Goal: Transaction & Acquisition: Purchase product/service

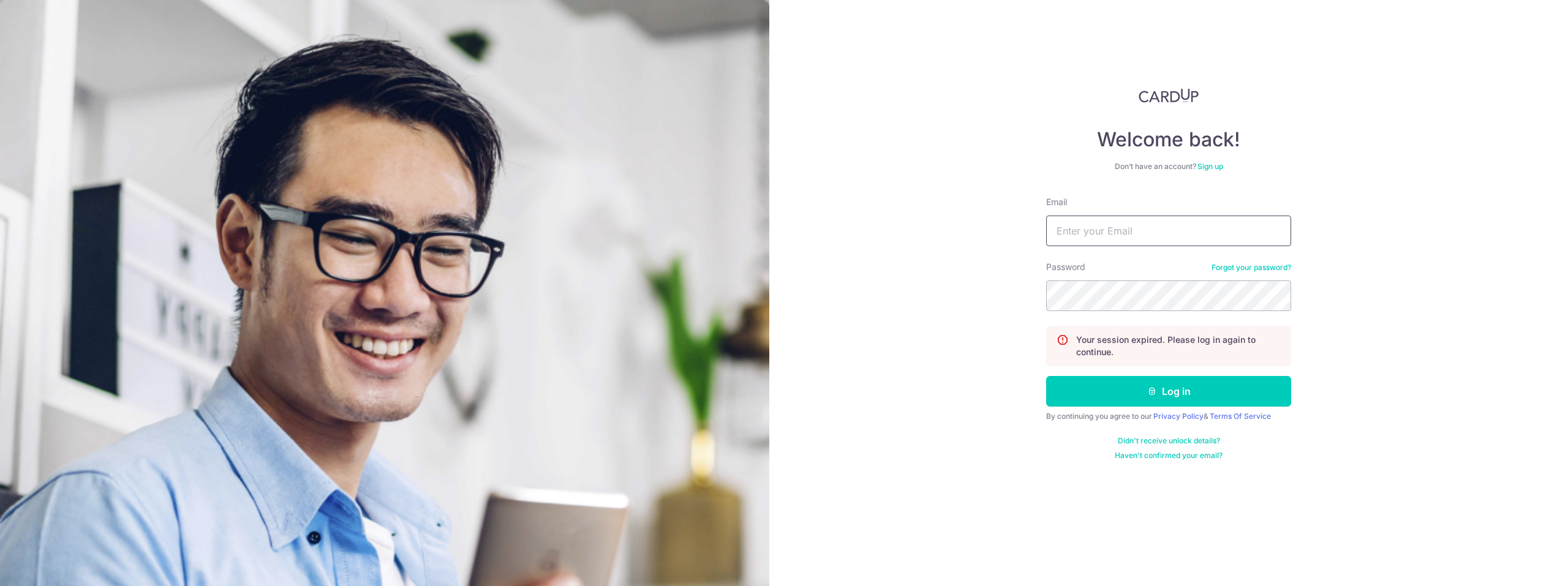
click at [1084, 235] on input "Email" at bounding box center [1169, 231] width 245 height 30
type input "farizfenrir@outlook.com"
click at [1134, 389] on button "Log in" at bounding box center [1169, 391] width 245 height 30
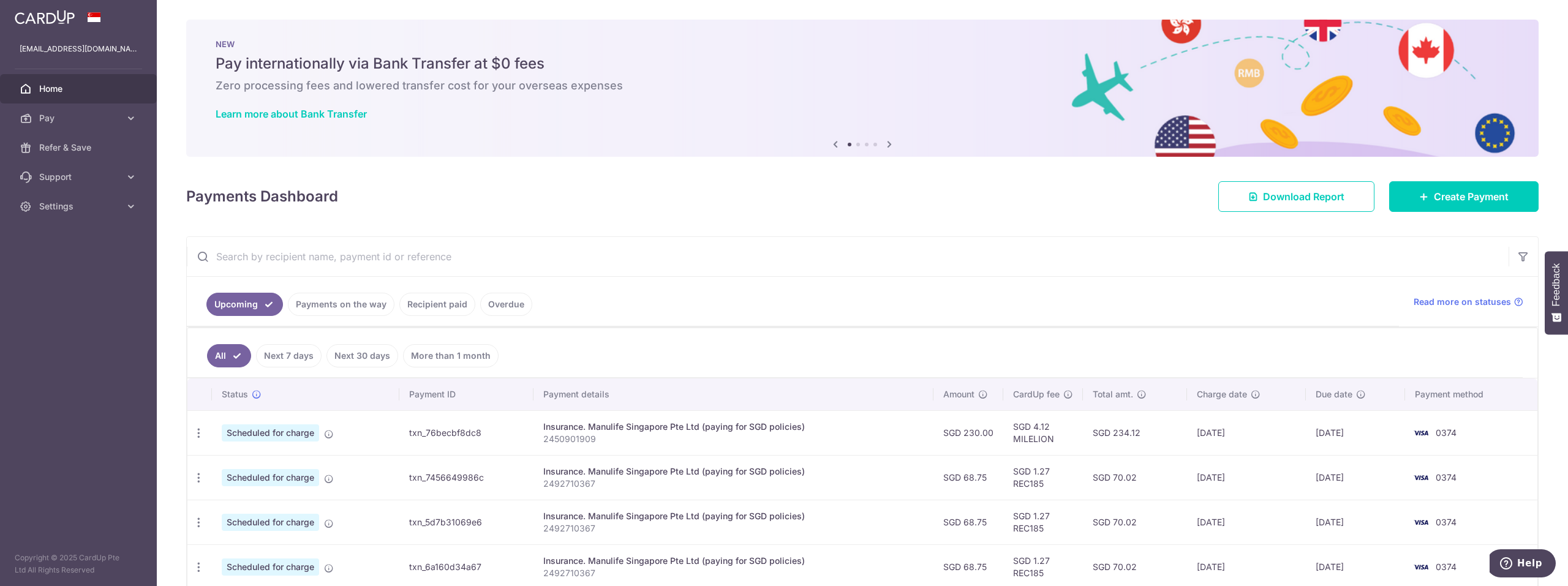
scroll to position [63, 0]
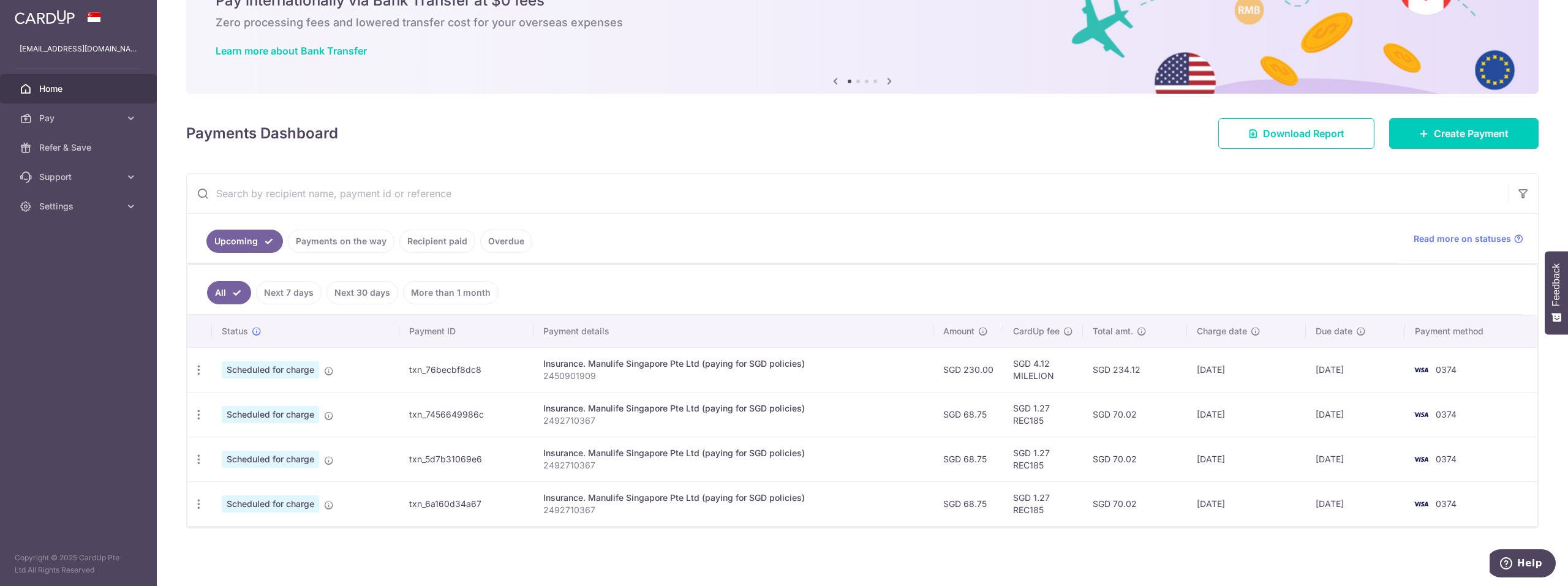
click at [347, 247] on link "Payments on the way" at bounding box center [340, 241] width 106 height 23
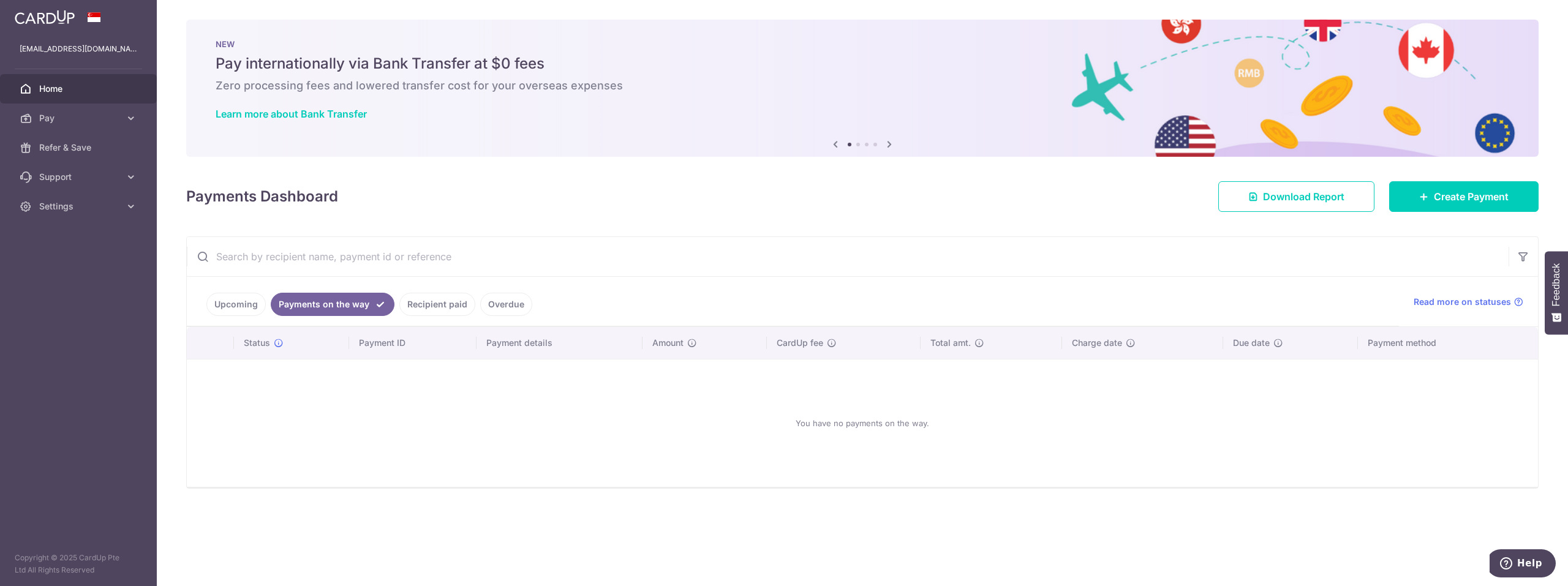
click at [414, 304] on link "Recipient paid" at bounding box center [437, 304] width 76 height 23
click at [506, 307] on link "Overdue" at bounding box center [506, 304] width 52 height 23
click at [433, 306] on link "Recipient paid" at bounding box center [420, 304] width 76 height 23
click at [347, 307] on link "Payments on the way" at bounding box center [324, 304] width 106 height 23
click at [230, 302] on link "Upcoming" at bounding box center [236, 304] width 59 height 23
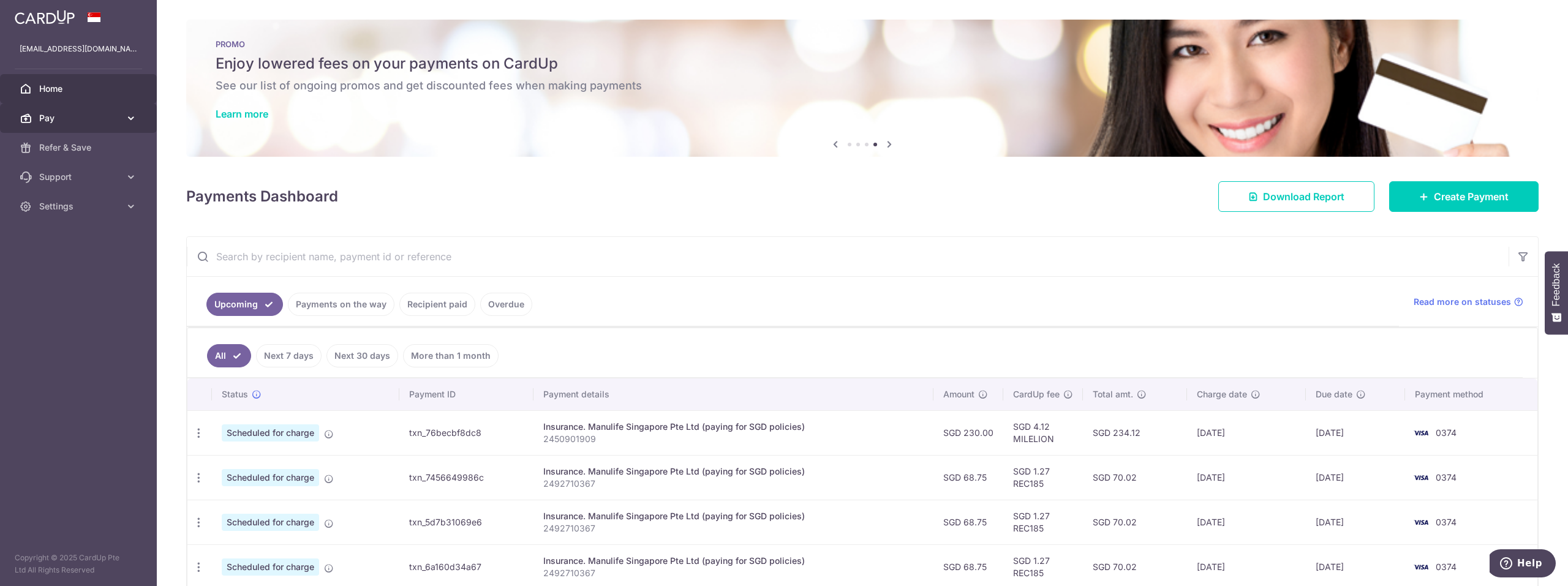
click at [129, 122] on icon at bounding box center [130, 117] width 12 height 12
click at [94, 148] on span "Payments" at bounding box center [79, 147] width 81 height 12
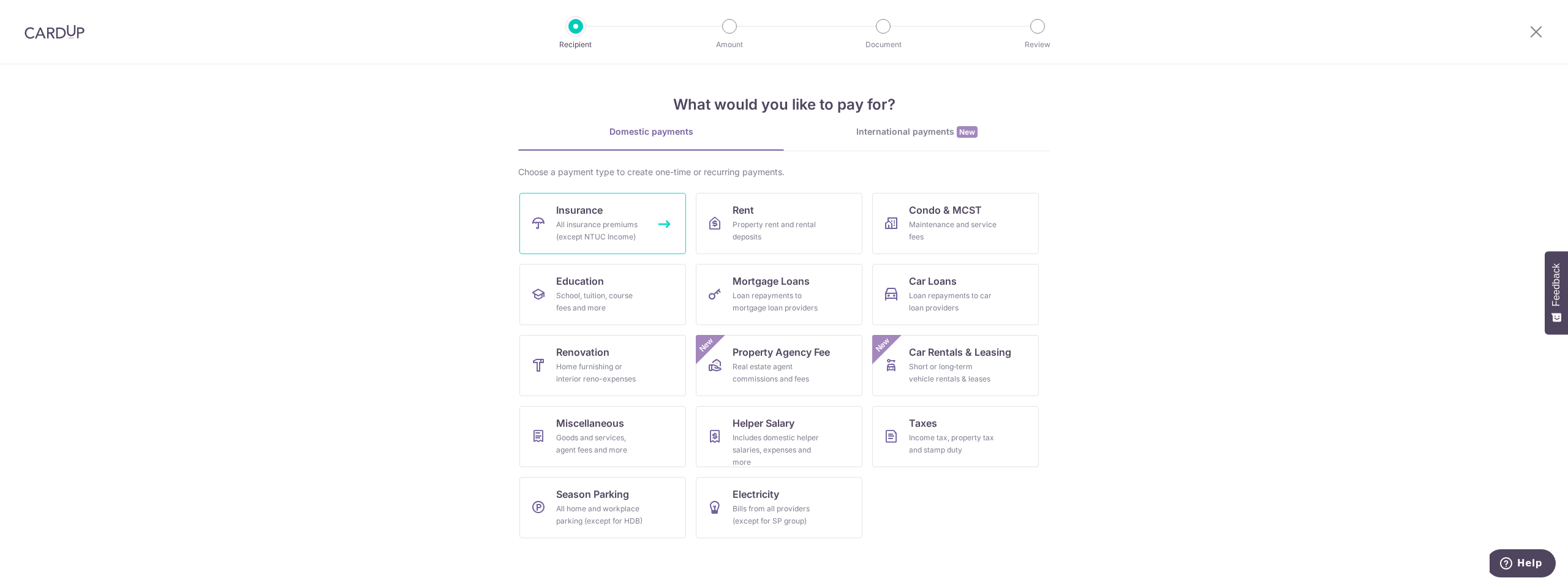
click at [630, 229] on div "All insurance premiums (except NTUC Income)" at bounding box center [600, 231] width 88 height 25
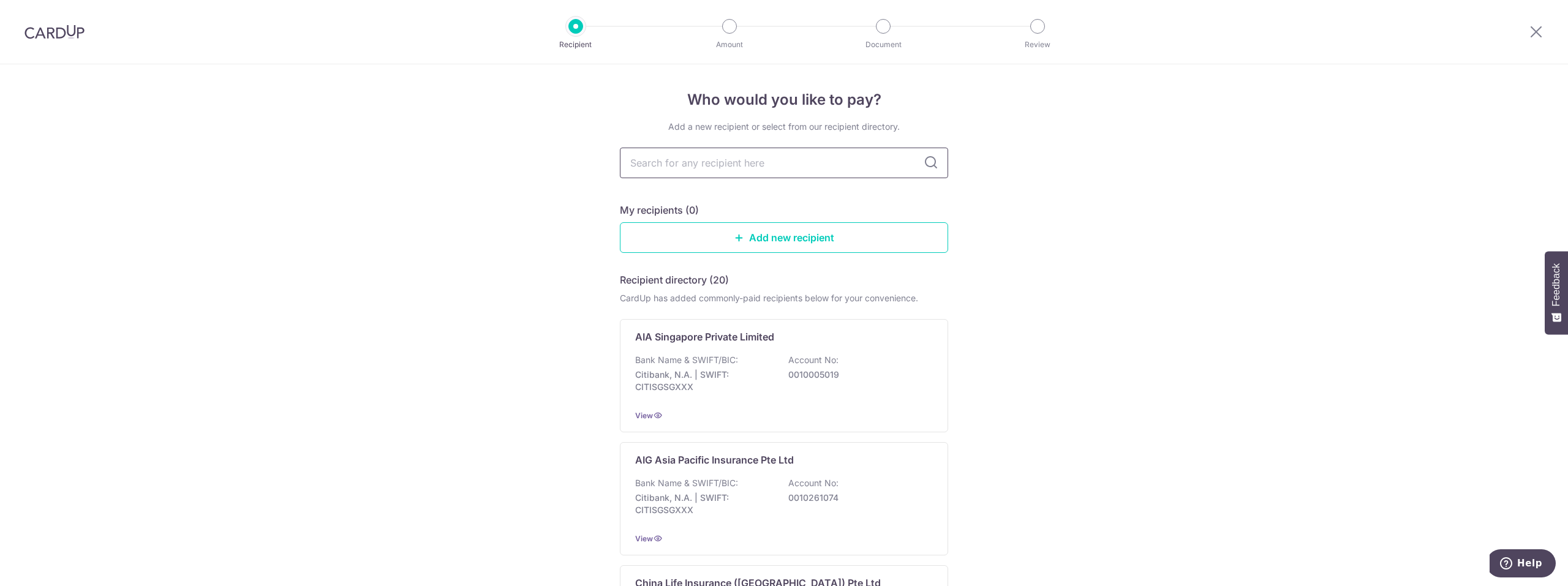
click at [803, 169] on input "text" at bounding box center [784, 163] width 328 height 30
type input "prudent"
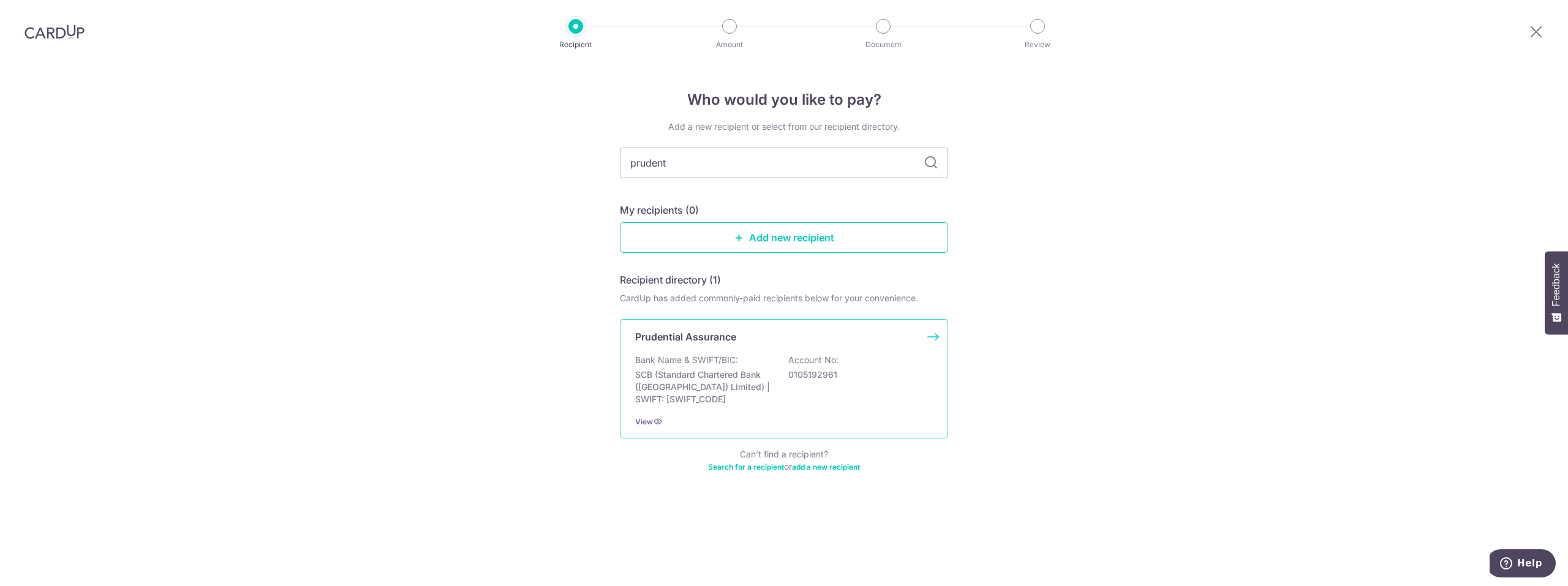
click at [739, 347] on div "Prudential Assurance Bank Name & SWIFT/BIC: SCB (Standard Chartered Bank (Singa…" at bounding box center [784, 379] width 328 height 120
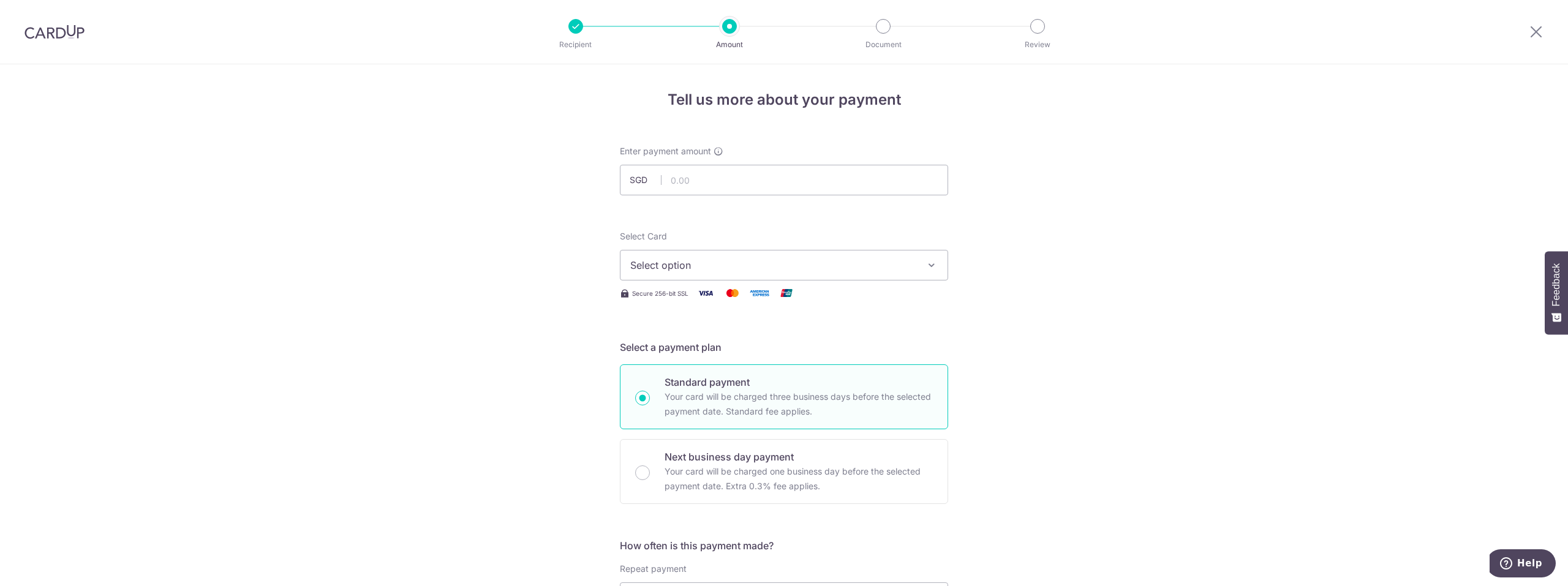
click at [680, 267] on span "Select option" at bounding box center [772, 265] width 285 height 14
click at [695, 352] on span "**** 0374" at bounding box center [683, 353] width 46 height 14
click at [740, 172] on input "text" at bounding box center [784, 180] width 328 height 30
type input "46.03"
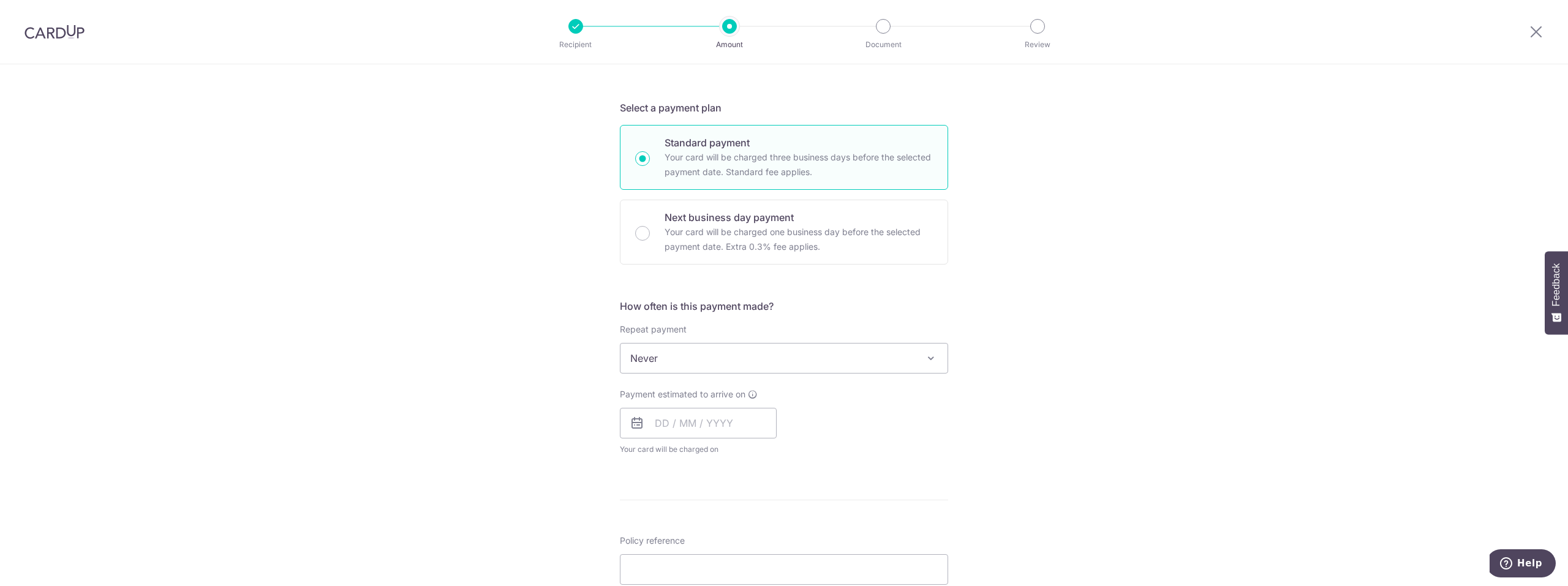
scroll to position [306, 0]
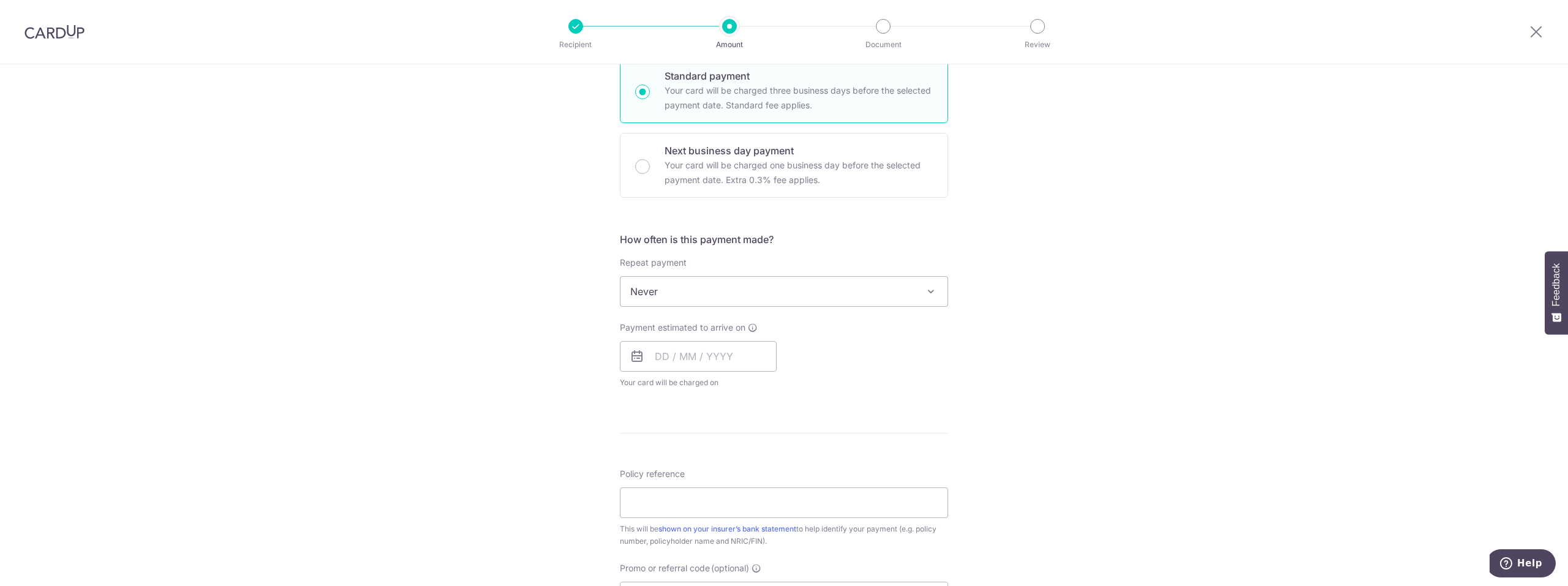
click at [680, 287] on span "Never" at bounding box center [784, 291] width 327 height 30
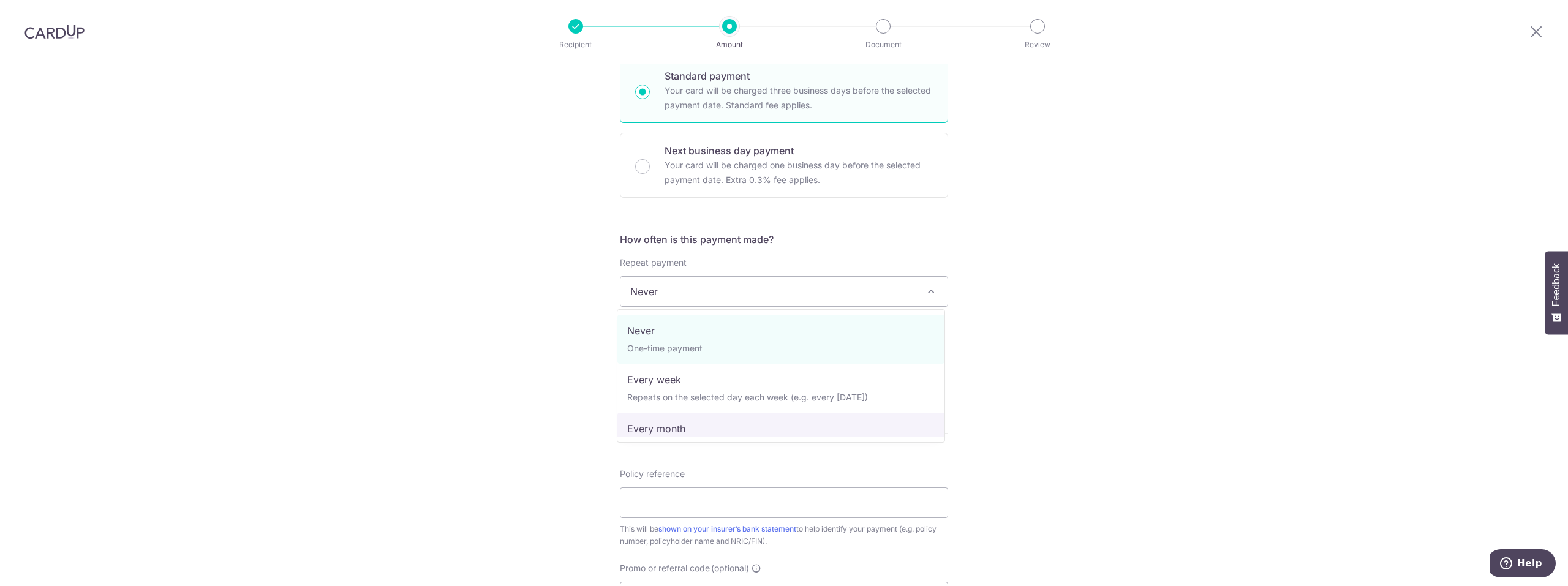
select select "3"
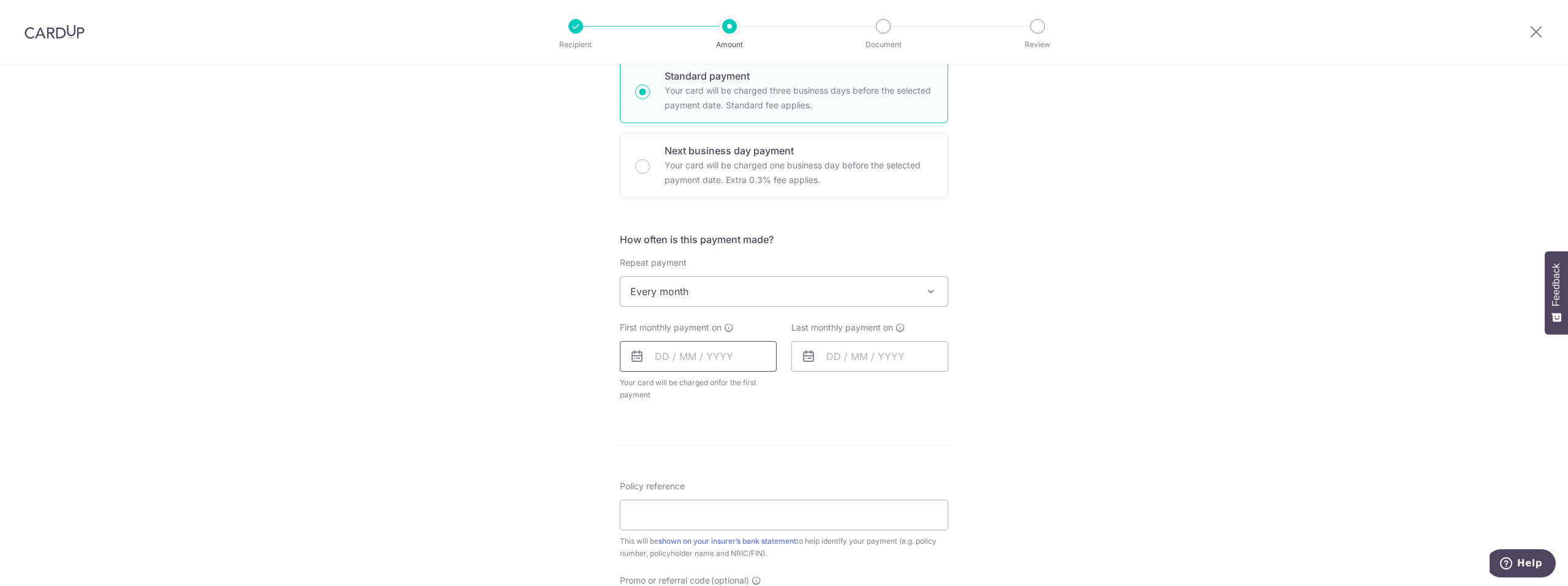
click at [669, 354] on input "text" at bounding box center [698, 356] width 157 height 30
click at [498, 430] on div "Tell us more about your payment Enter payment amount SGD 46.03 46.03 Select Car…" at bounding box center [784, 343] width 1568 height 1170
click at [697, 361] on input "text" at bounding box center [698, 356] width 157 height 30
click at [740, 446] on link "4" at bounding box center [743, 443] width 20 height 20
type input "[DATE]"
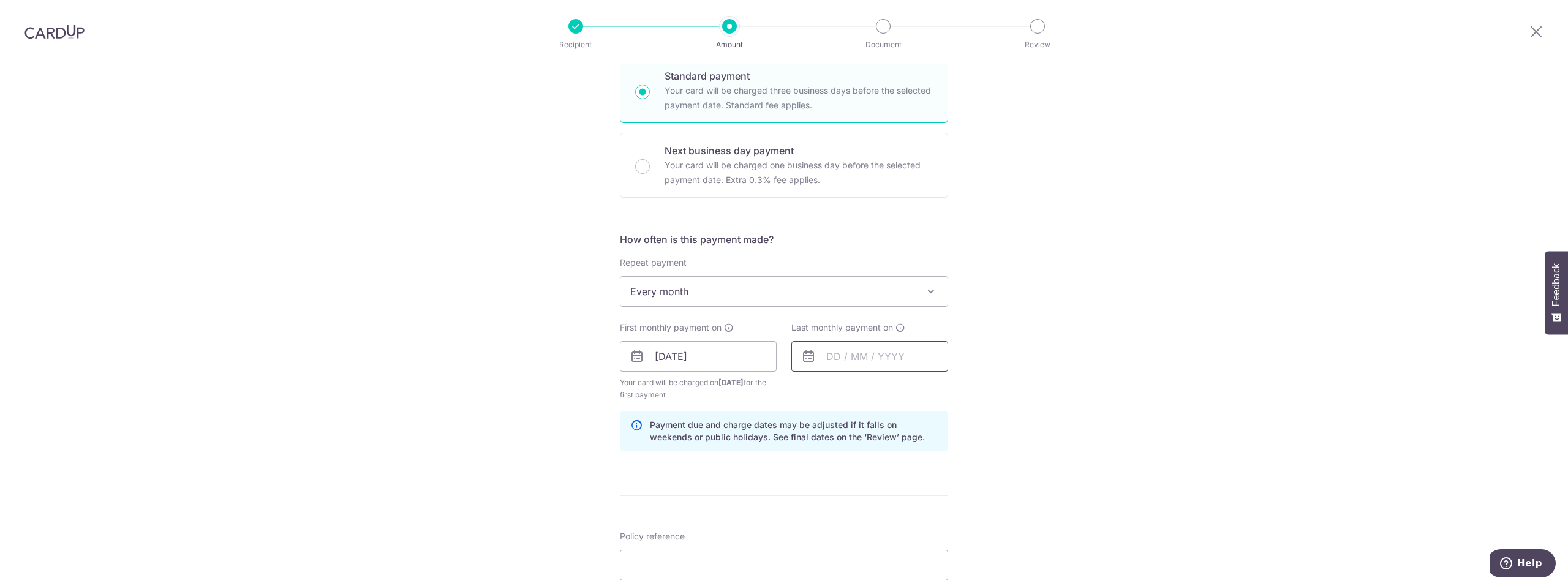
click at [837, 366] on input "text" at bounding box center [870, 356] width 157 height 30
click at [871, 389] on select "Sep Oct Nov Dec" at bounding box center [861, 390] width 33 height 10
click at [914, 438] on link "4" at bounding box center [915, 443] width 20 height 20
type input "04/12/2025"
click at [511, 455] on div "Tell us more about your payment Enter payment amount SGD 46.03 46.03 Select Car…" at bounding box center [784, 368] width 1568 height 1221
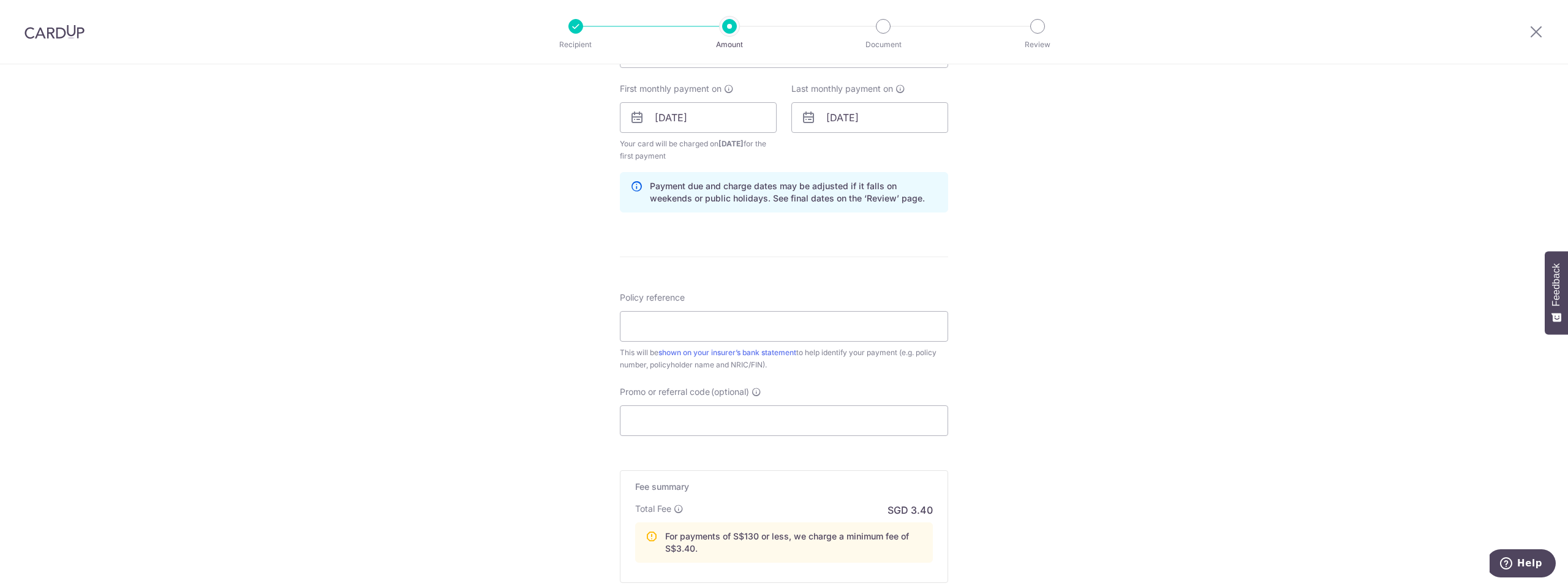
scroll to position [551, 0]
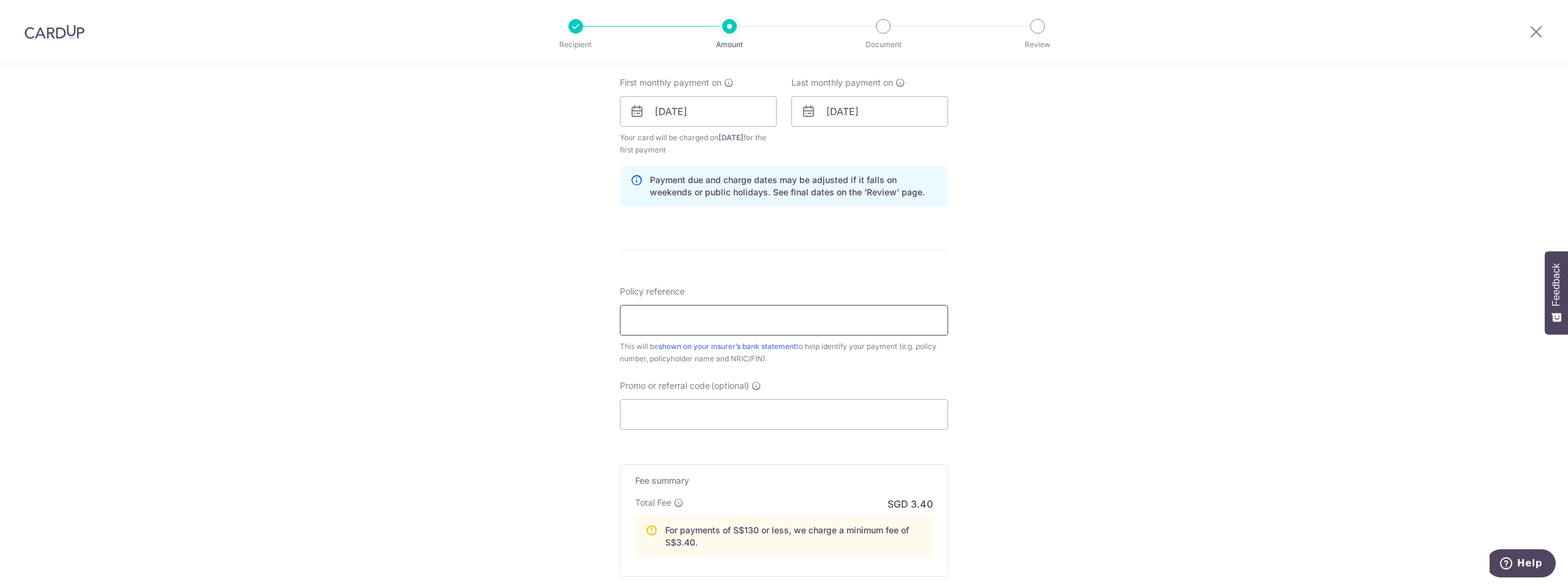
click at [681, 313] on input "Policy reference" at bounding box center [784, 320] width 328 height 30
click at [490, 335] on div "Tell us more about your payment Enter payment amount SGD 46.03 46.03 Select Car…" at bounding box center [784, 123] width 1568 height 1221
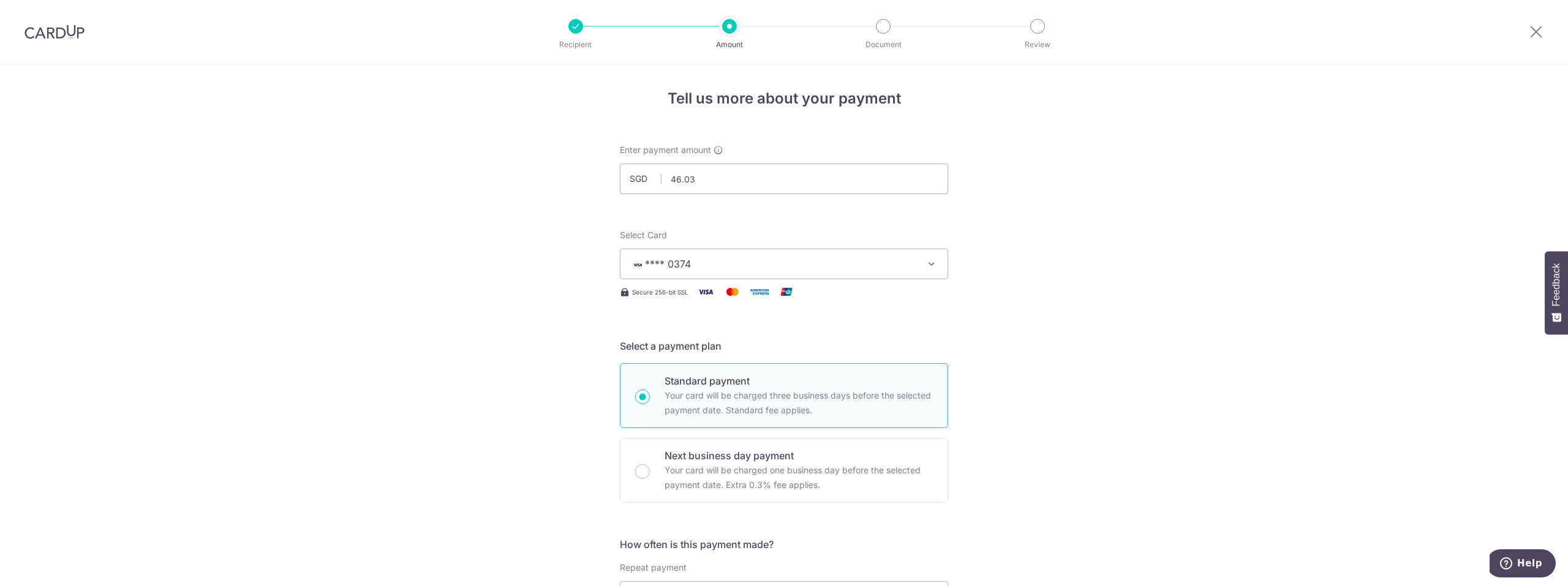
scroll to position [0, 0]
drag, startPoint x: 698, startPoint y: 180, endPoint x: 651, endPoint y: 172, distance: 47.7
click at [651, 172] on input "46.03" at bounding box center [784, 180] width 328 height 30
click at [719, 183] on input "46.03" at bounding box center [784, 180] width 328 height 30
drag, startPoint x: 719, startPoint y: 183, endPoint x: 629, endPoint y: 169, distance: 91.1
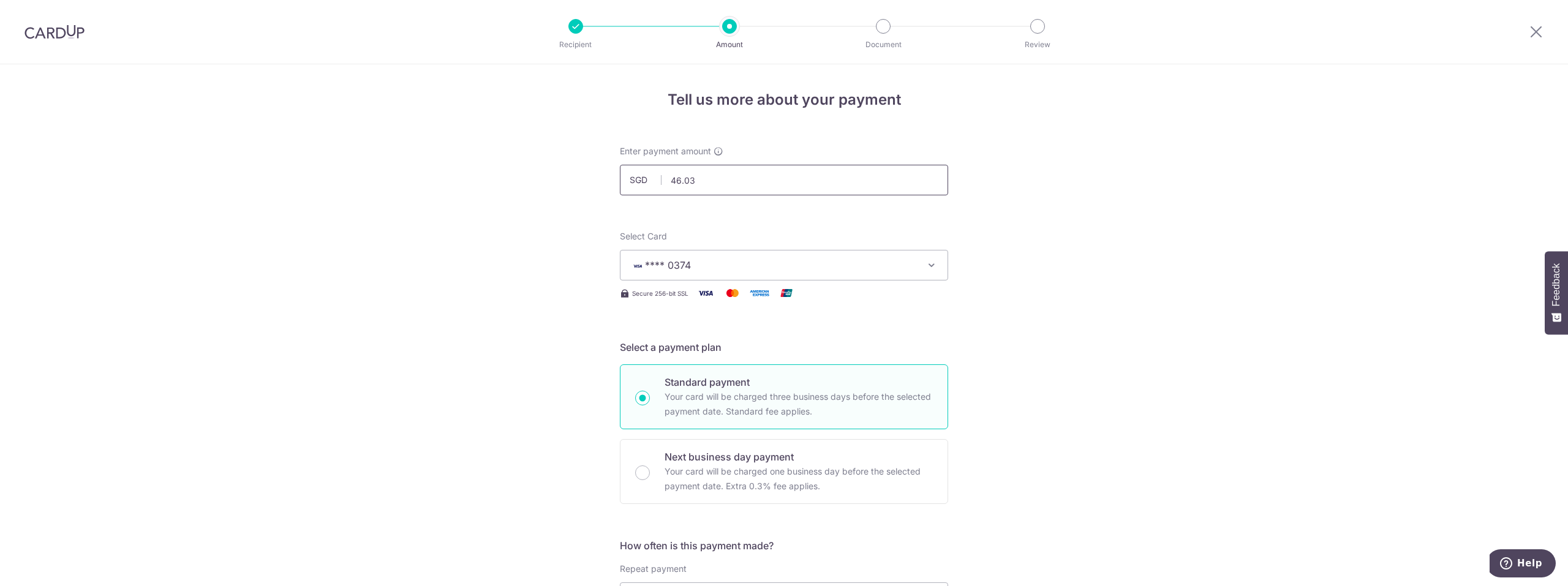
click at [629, 169] on input "46.03" at bounding box center [784, 180] width 328 height 30
type input "184.12"
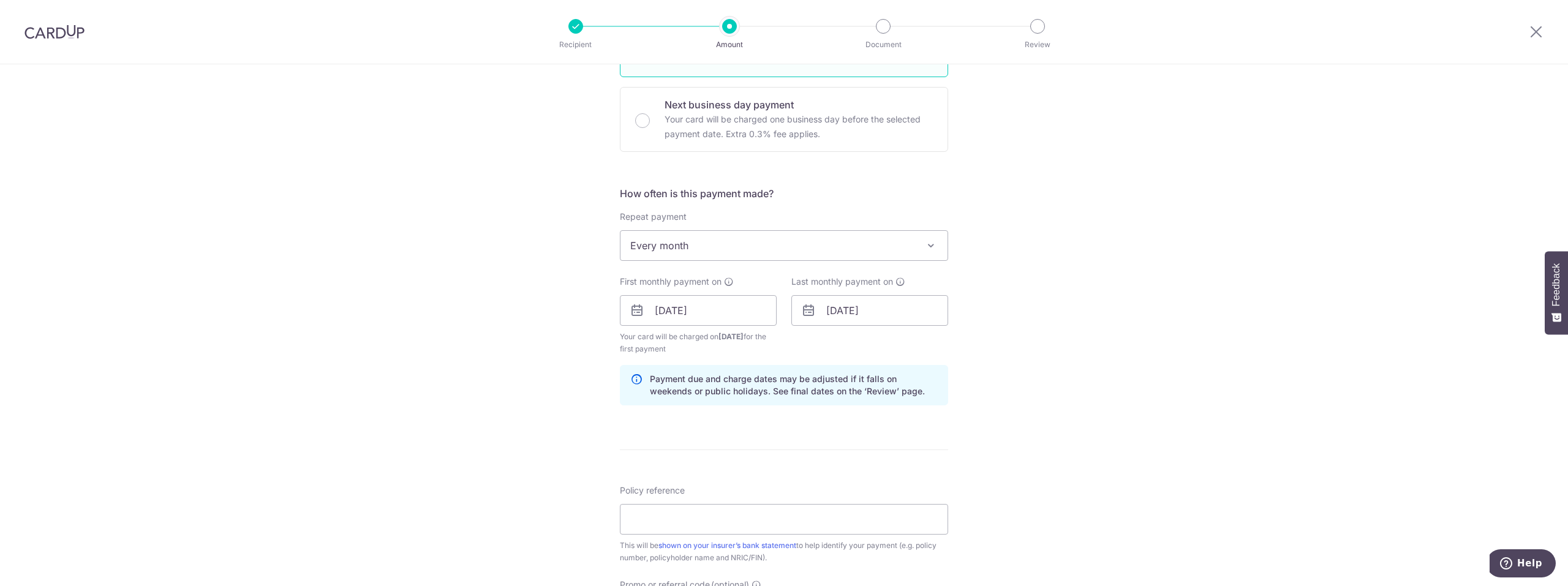
scroll to position [367, 0]
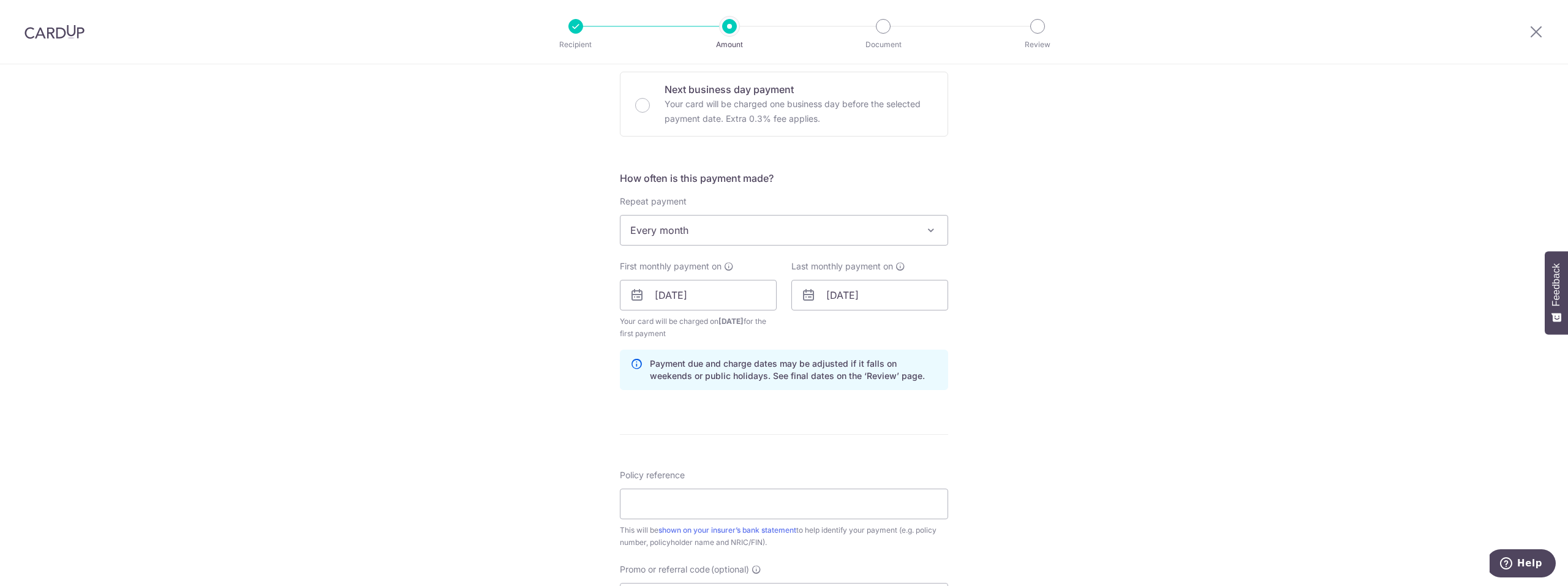
click at [737, 232] on span "Every month" at bounding box center [784, 230] width 327 height 30
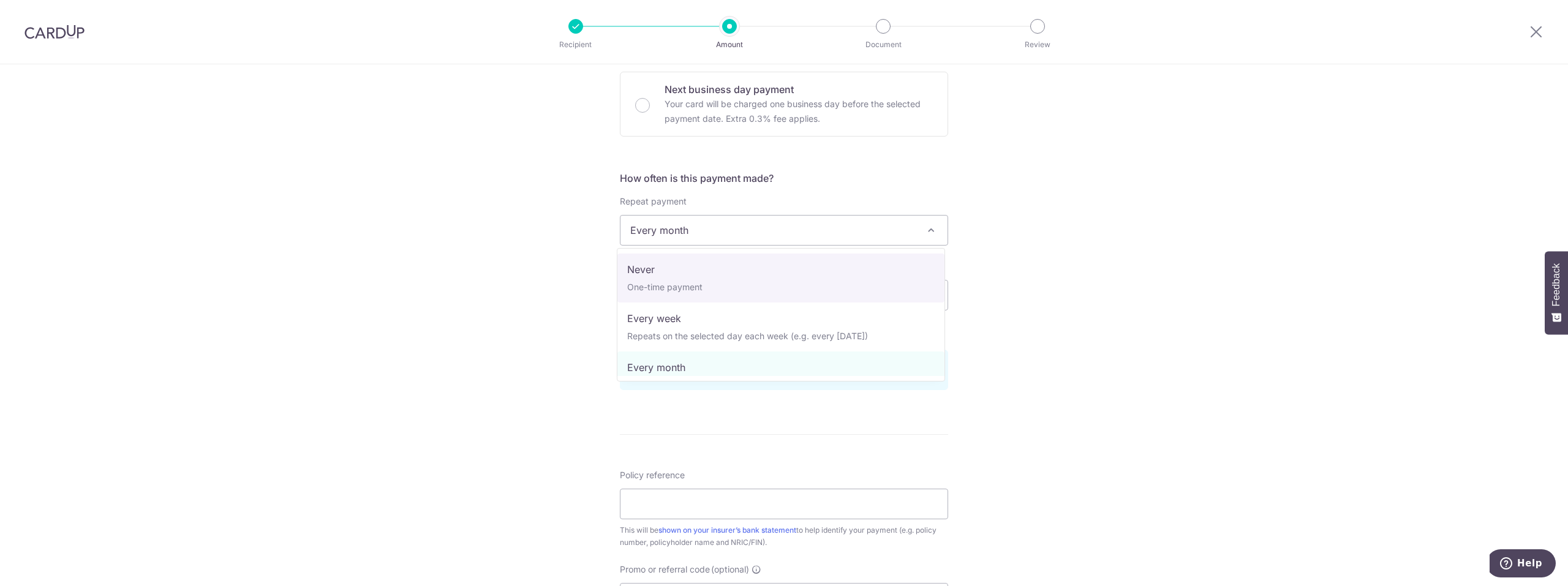
select select "1"
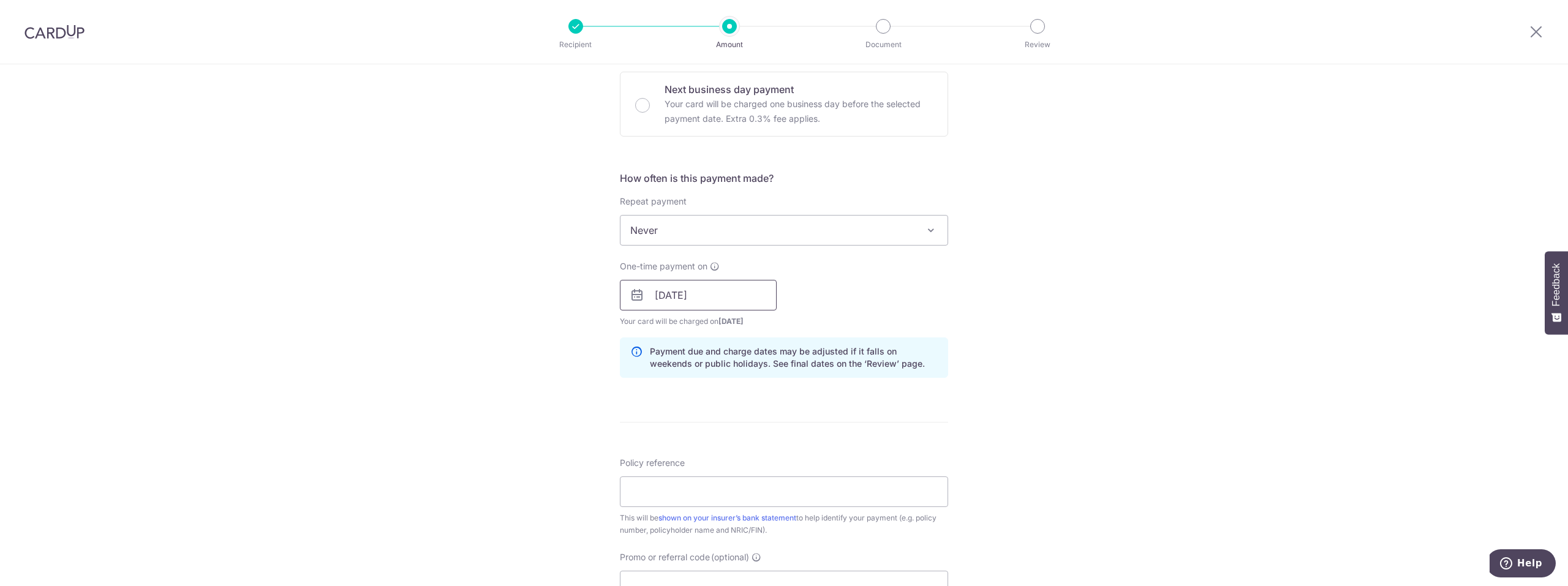
click at [674, 296] on input "[DATE]" at bounding box center [698, 295] width 157 height 30
click at [741, 382] on link "4" at bounding box center [743, 382] width 20 height 20
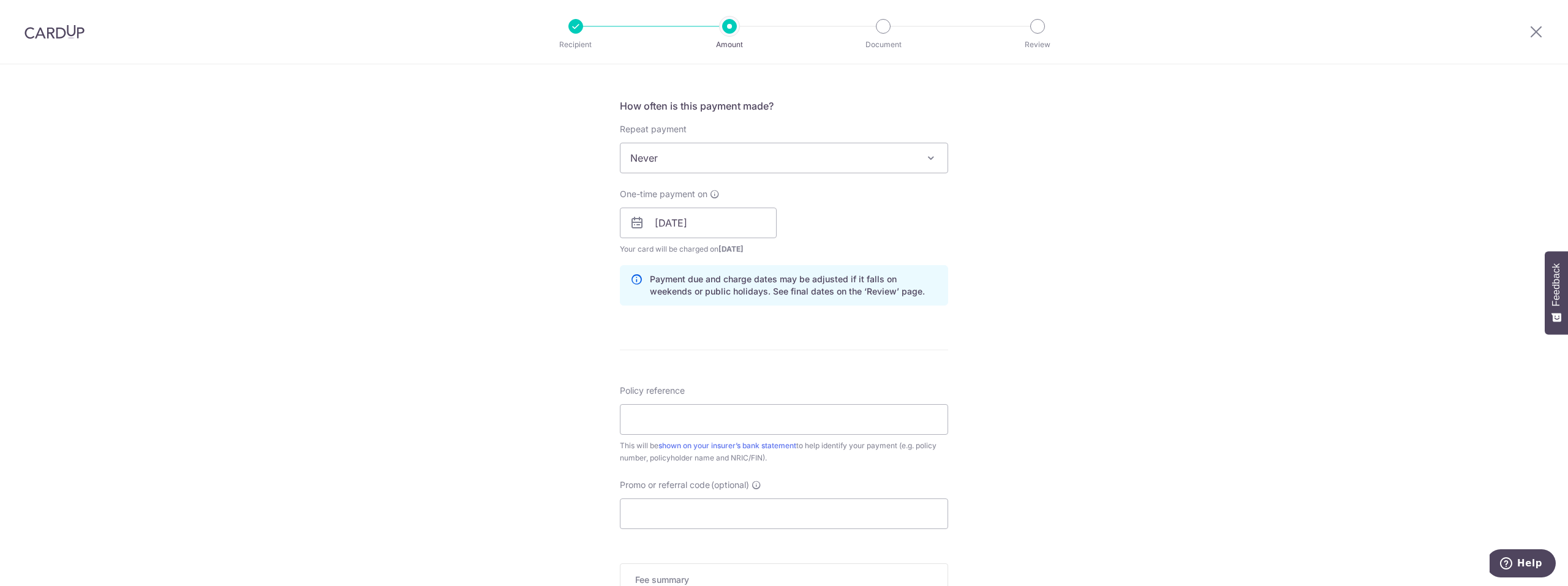
scroll to position [551, 0]
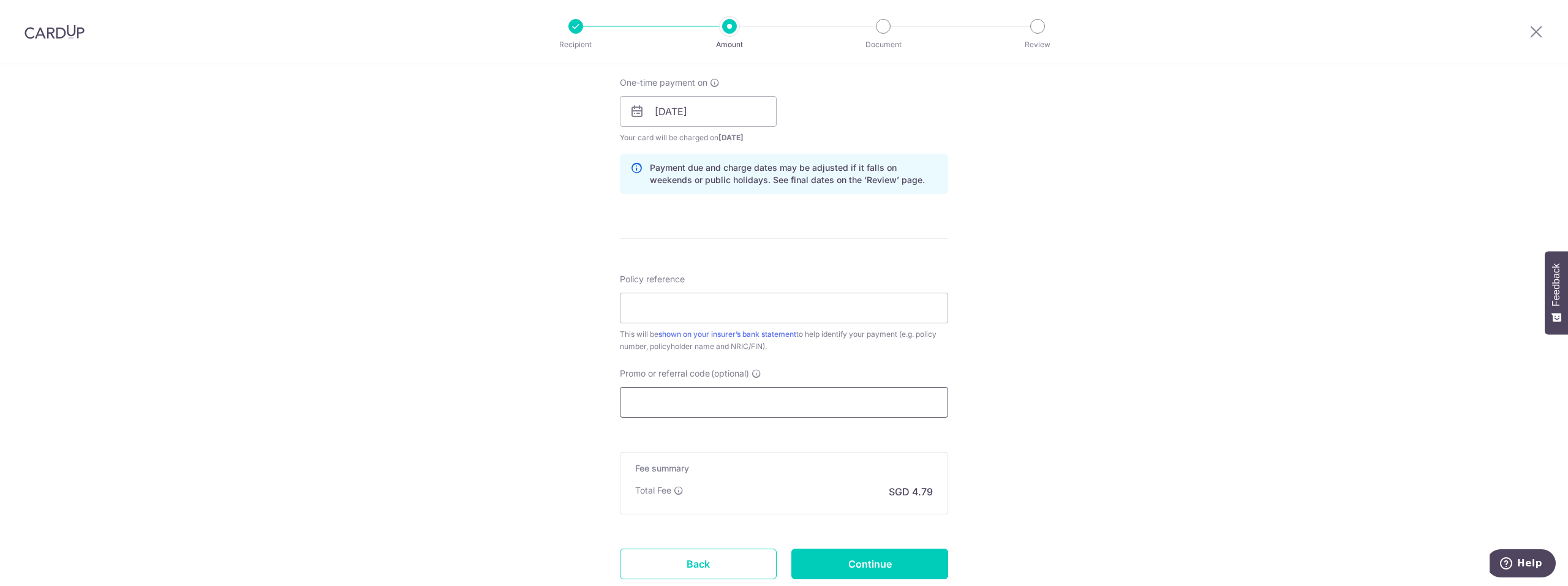
click at [706, 416] on input "Promo or referral code (optional)" at bounding box center [784, 402] width 328 height 30
click at [660, 391] on input "Promo or referral code (optional)" at bounding box center [784, 402] width 328 height 30
paste input "MILELION"
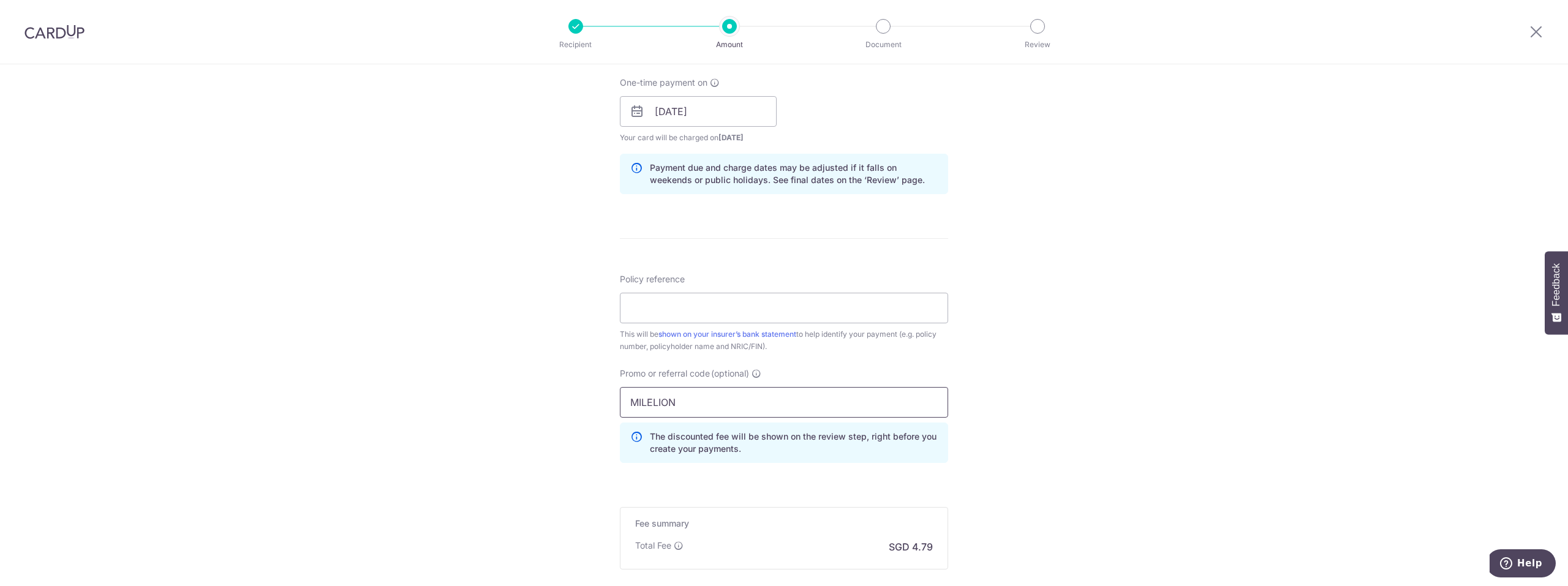
type input "MILELION"
click at [486, 408] on div "Tell us more about your payment Enter payment amount SGD 184.12 184.12 Select C…" at bounding box center [784, 119] width 1568 height 1213
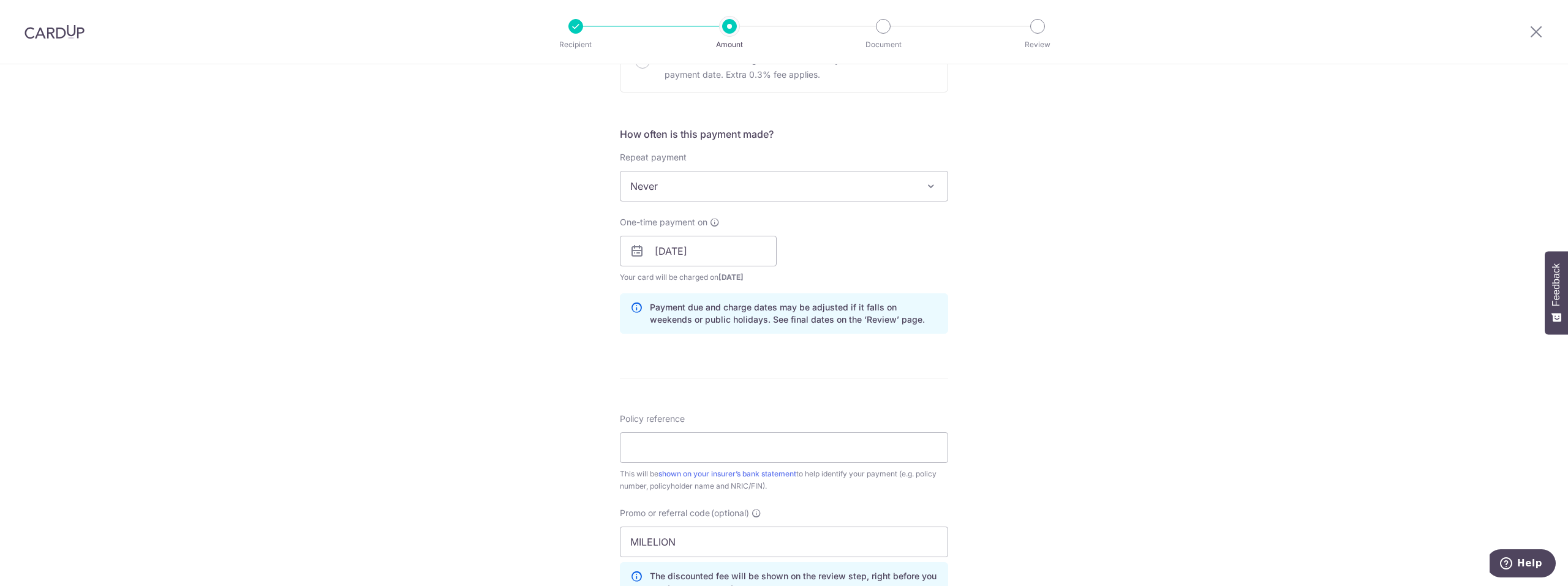
scroll to position [367, 0]
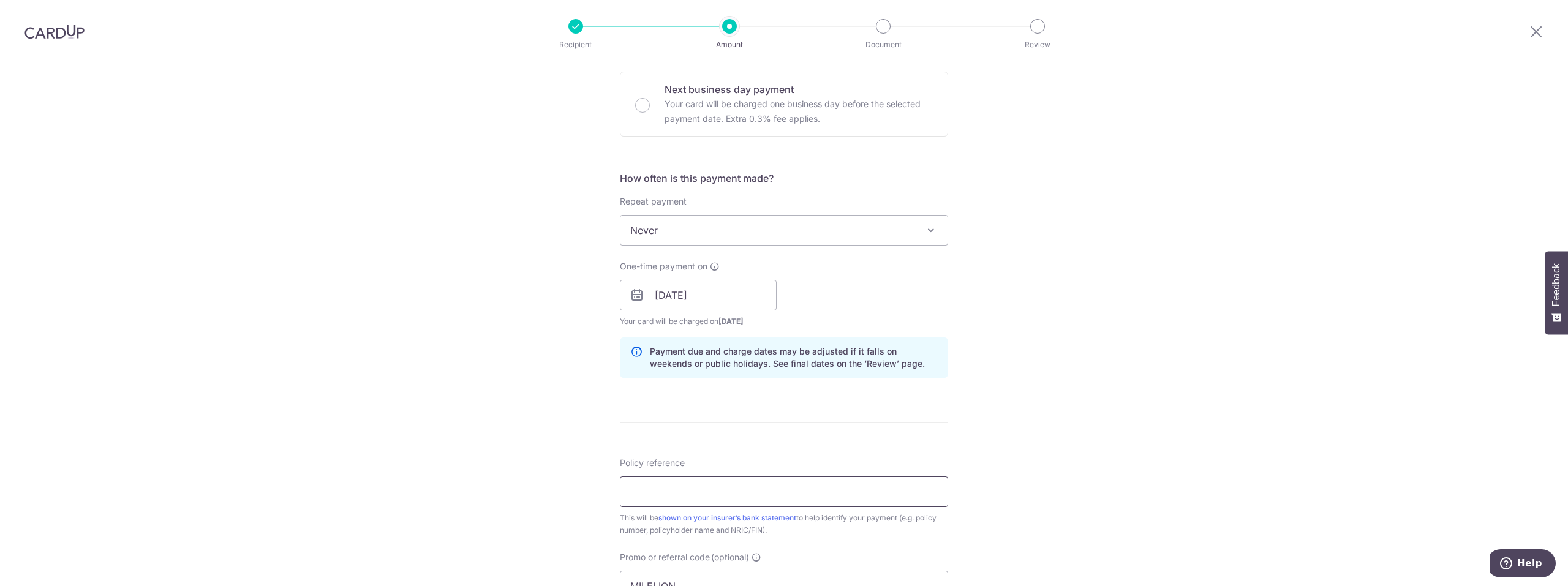
click at [684, 492] on input "Policy reference" at bounding box center [784, 492] width 328 height 30
paste input "A0303859"
type input "A0303859"
click at [456, 474] on div "Tell us more about your payment Enter payment amount SGD 184.12 184.12 Select C…" at bounding box center [784, 303] width 1568 height 1213
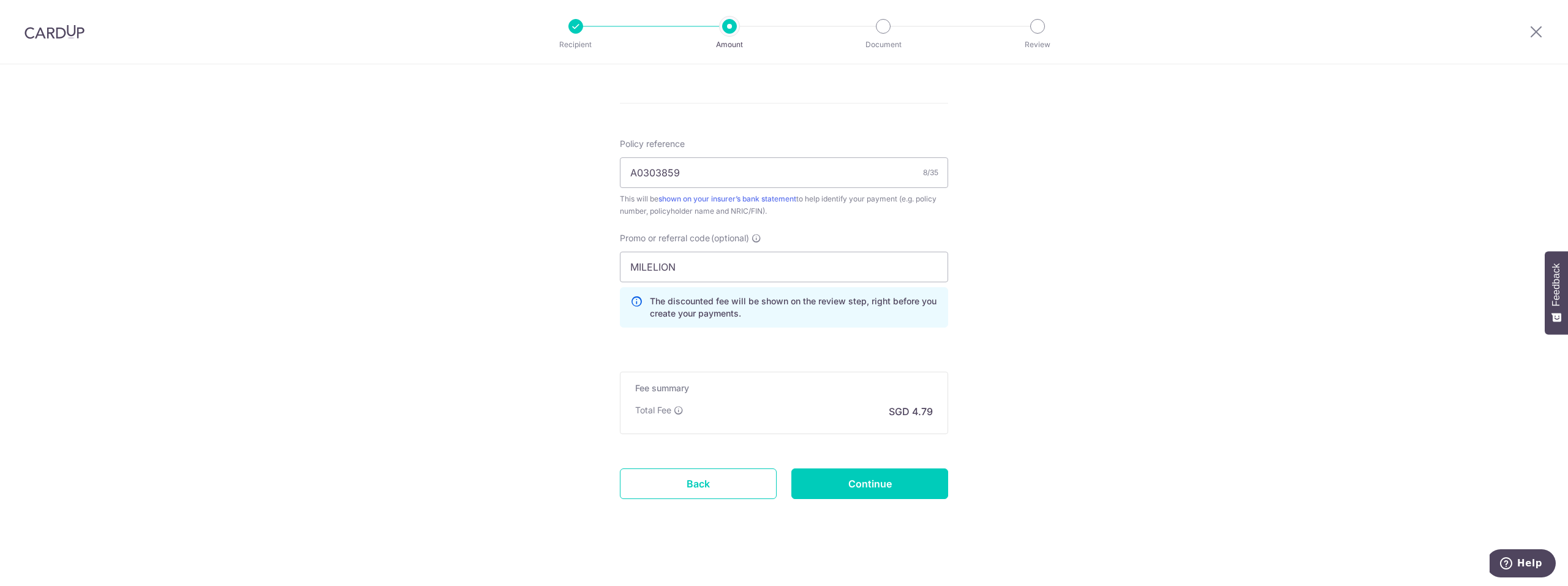
scroll to position [691, 0]
click at [852, 477] on input "Continue" at bounding box center [870, 479] width 157 height 30
type input "Create Schedule"
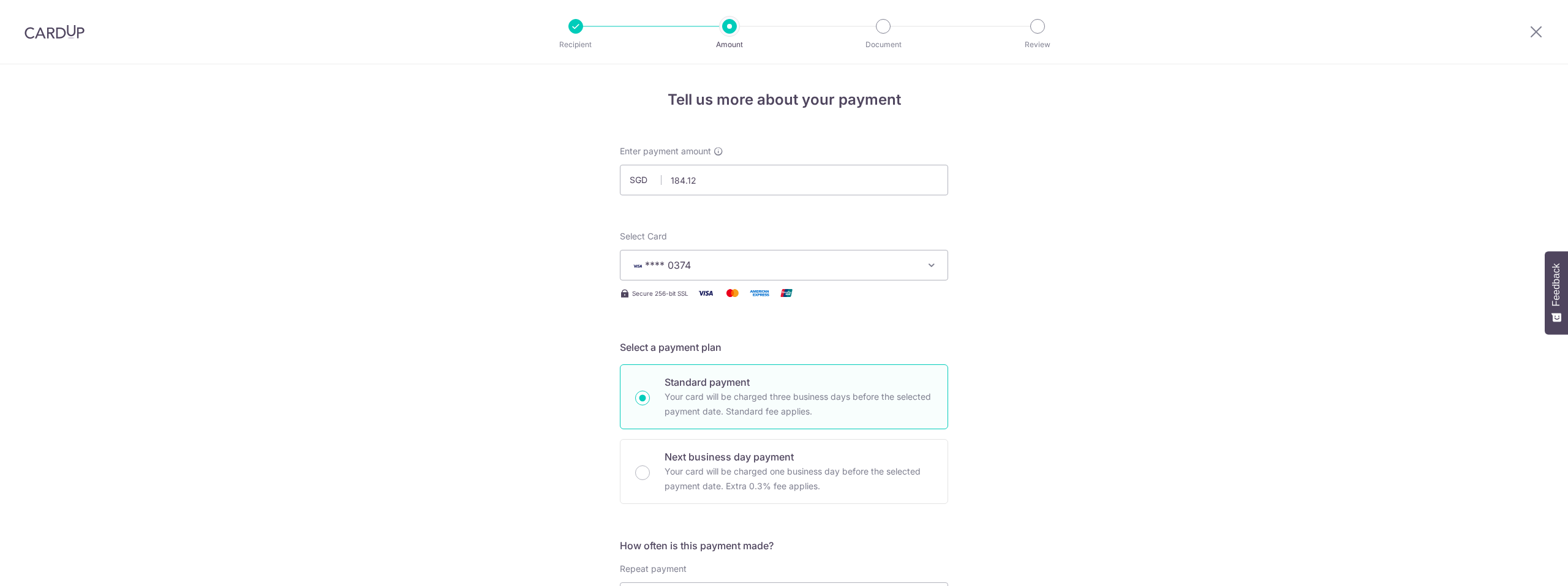
scroll to position [708, 0]
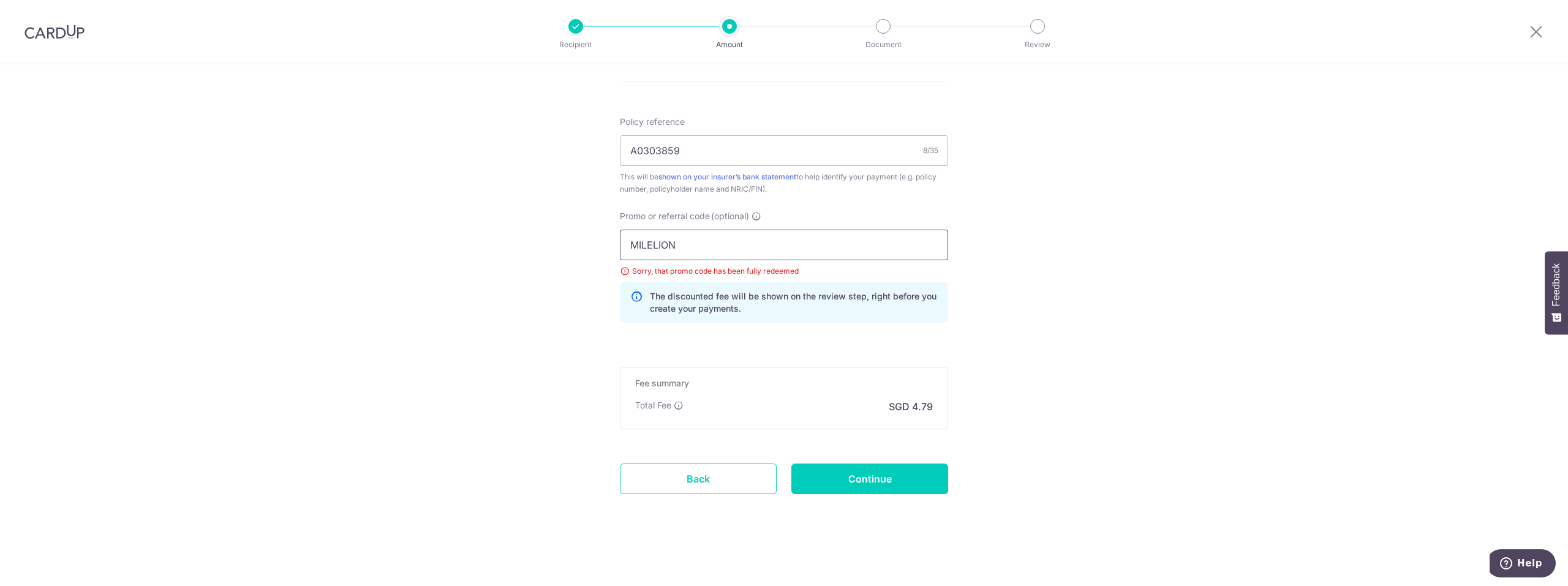
drag, startPoint x: 693, startPoint y: 255, endPoint x: 522, endPoint y: 230, distance: 172.8
paste input "OFF225"
type input "OFF225"
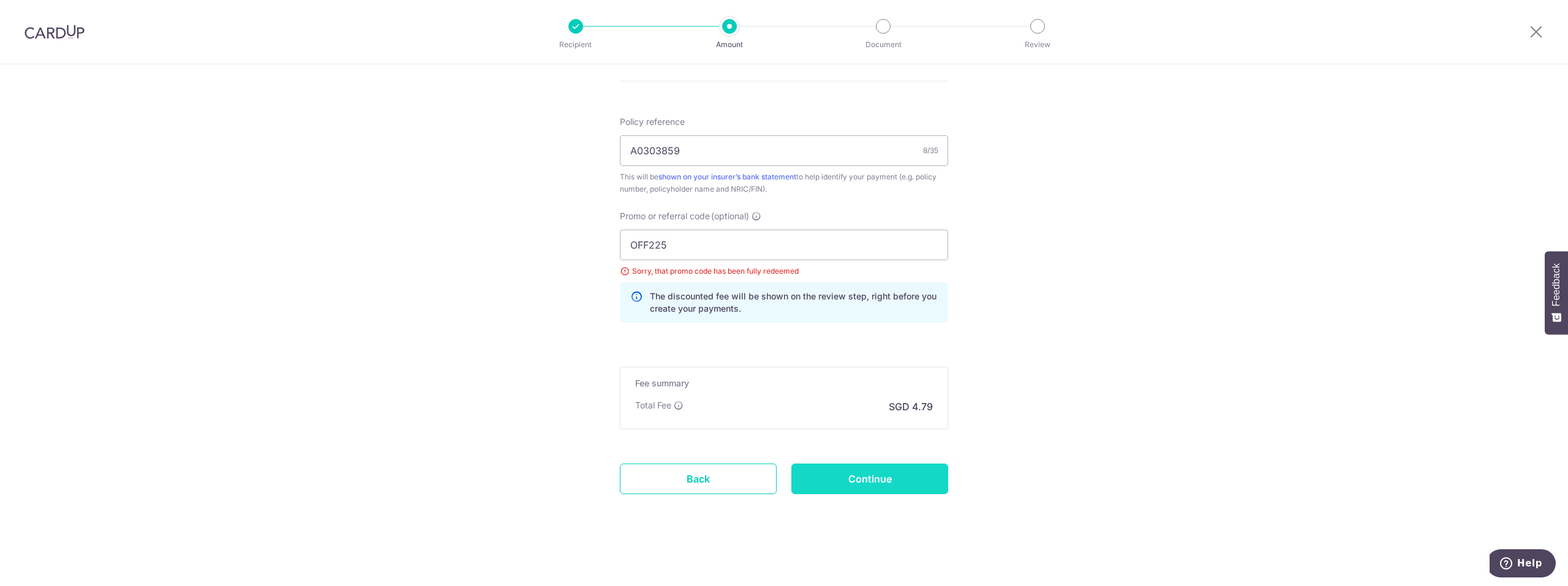
click at [869, 472] on input "Continue" at bounding box center [870, 479] width 157 height 30
type input "Update Schedule"
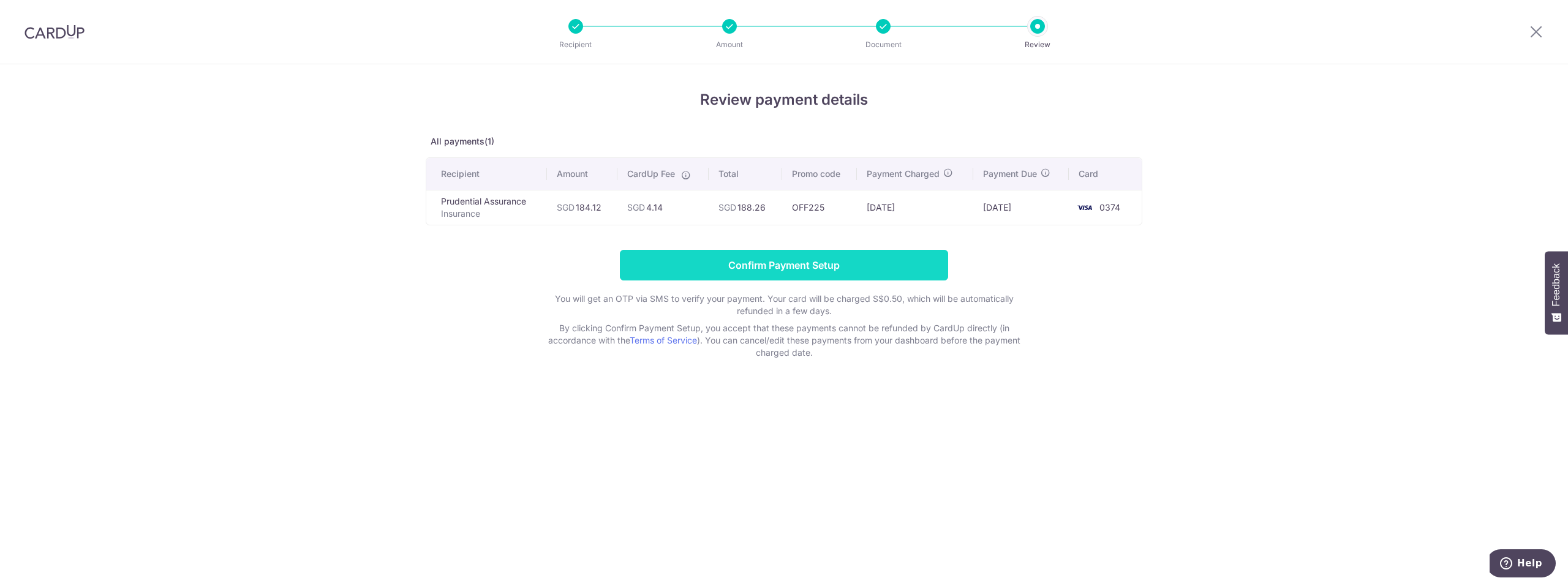
click at [818, 269] on input "Confirm Payment Setup" at bounding box center [784, 265] width 328 height 30
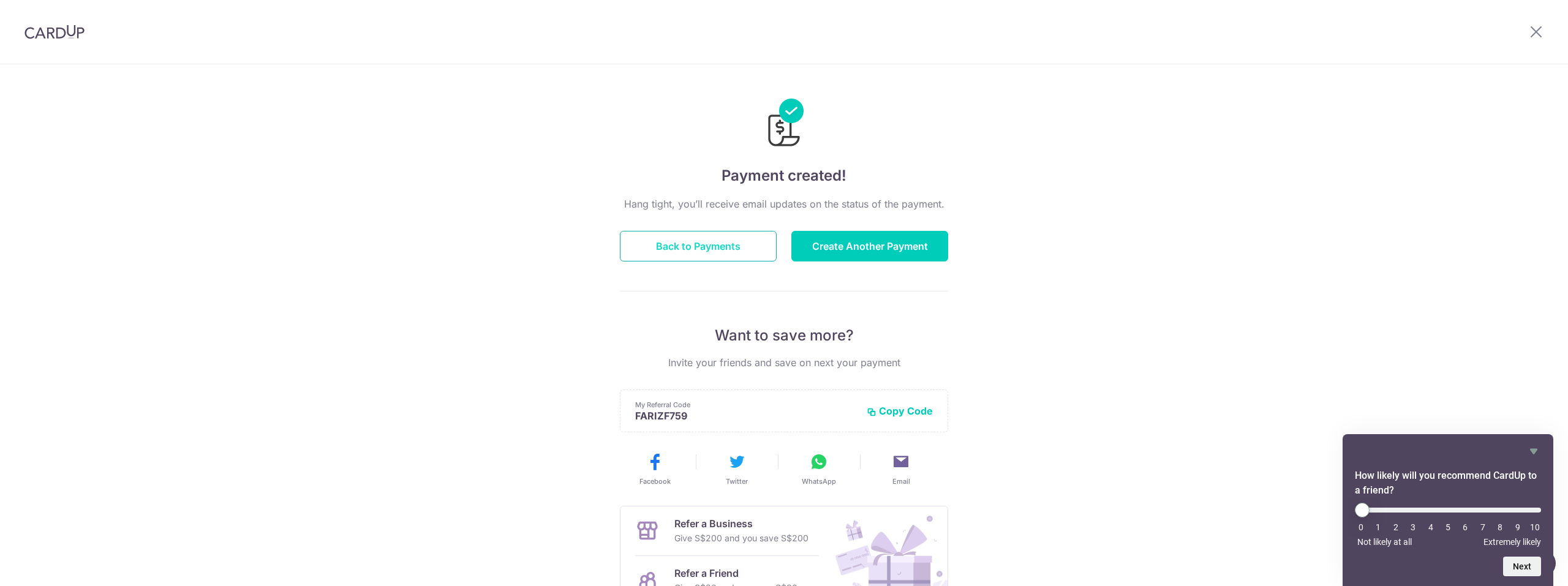
click at [723, 244] on button "Back to Payments" at bounding box center [698, 246] width 157 height 30
